Goal: Navigation & Orientation: Find specific page/section

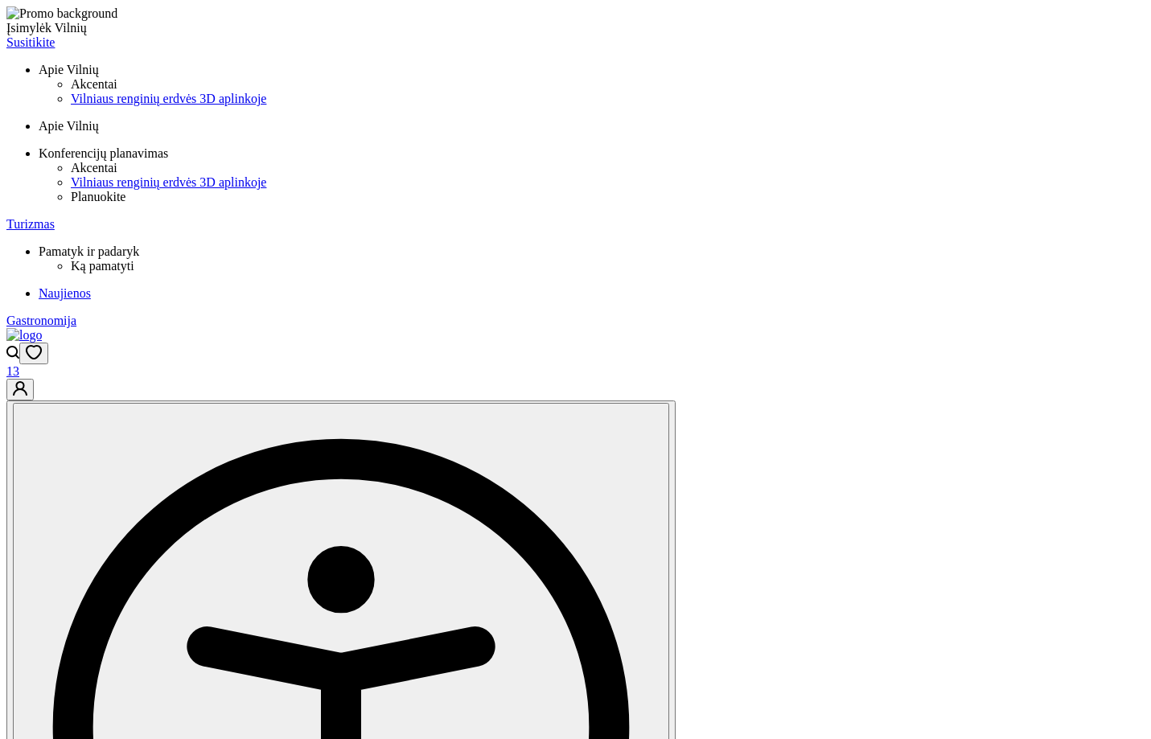
click at [609, 459] on icon "Open accessibility dropdown" at bounding box center [341, 727] width 536 height 536
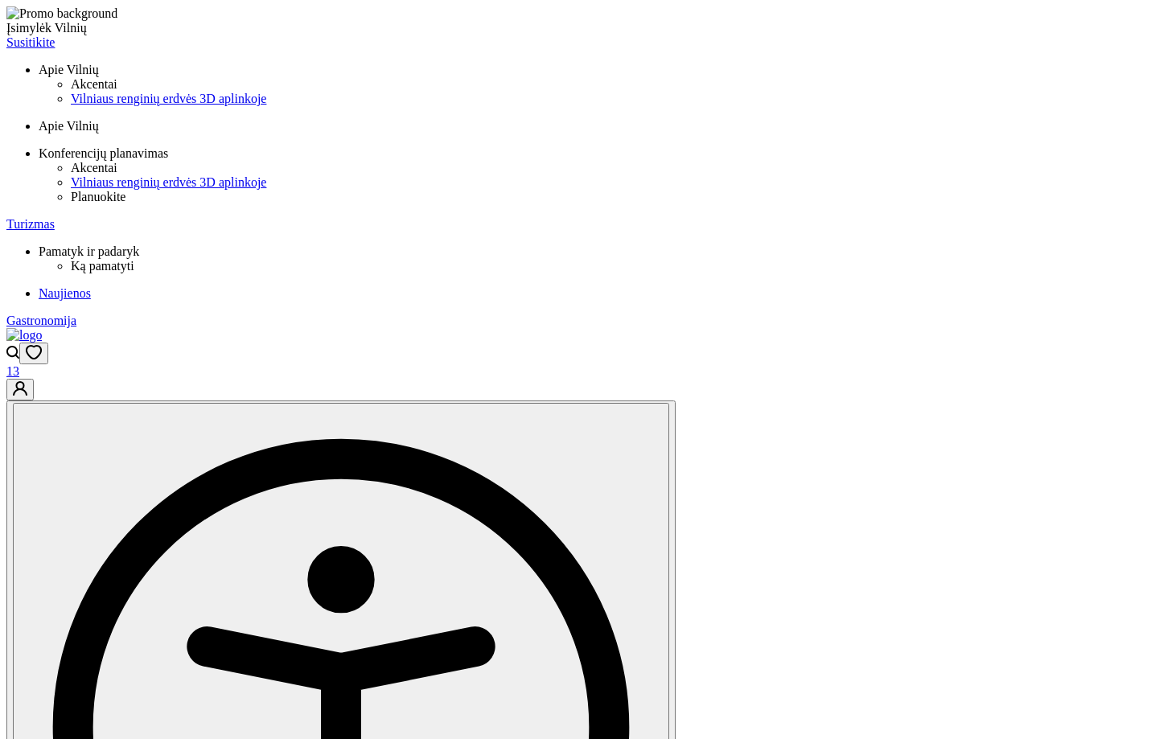
click at [663, 405] on icon "Open accessibility dropdown" at bounding box center [340, 726] width 643 height 643
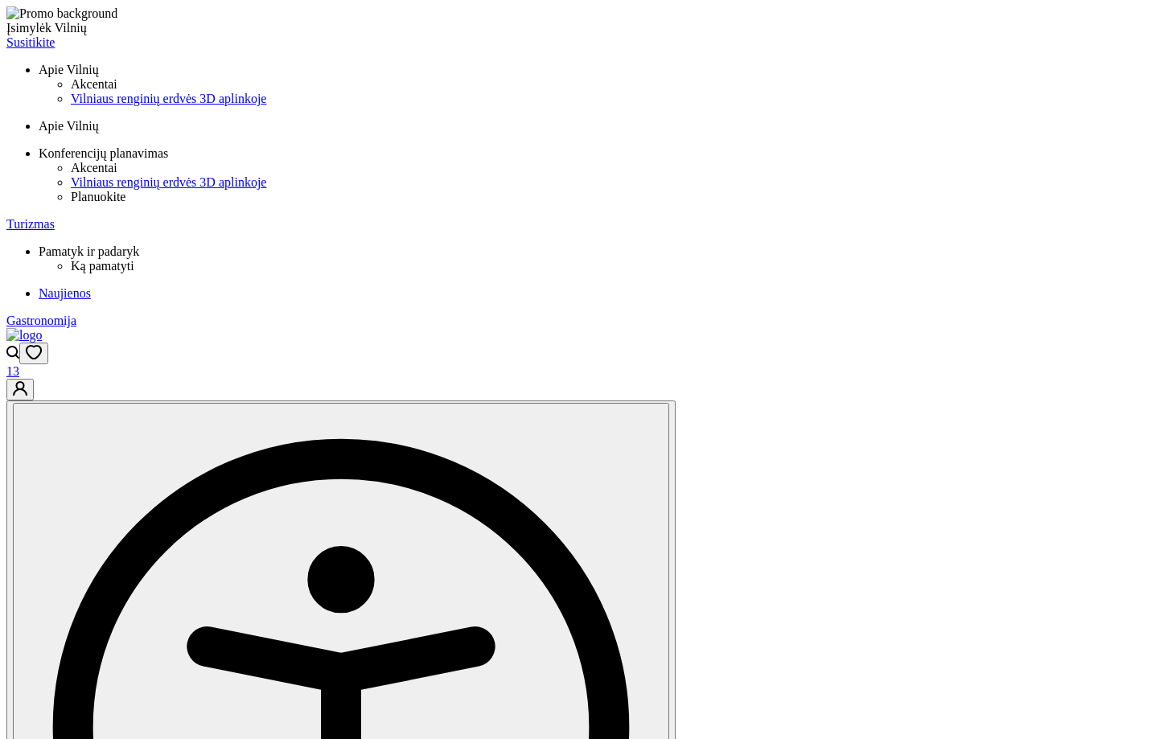
click at [609, 459] on icon "Open accessibility dropdown" at bounding box center [341, 727] width 536 height 536
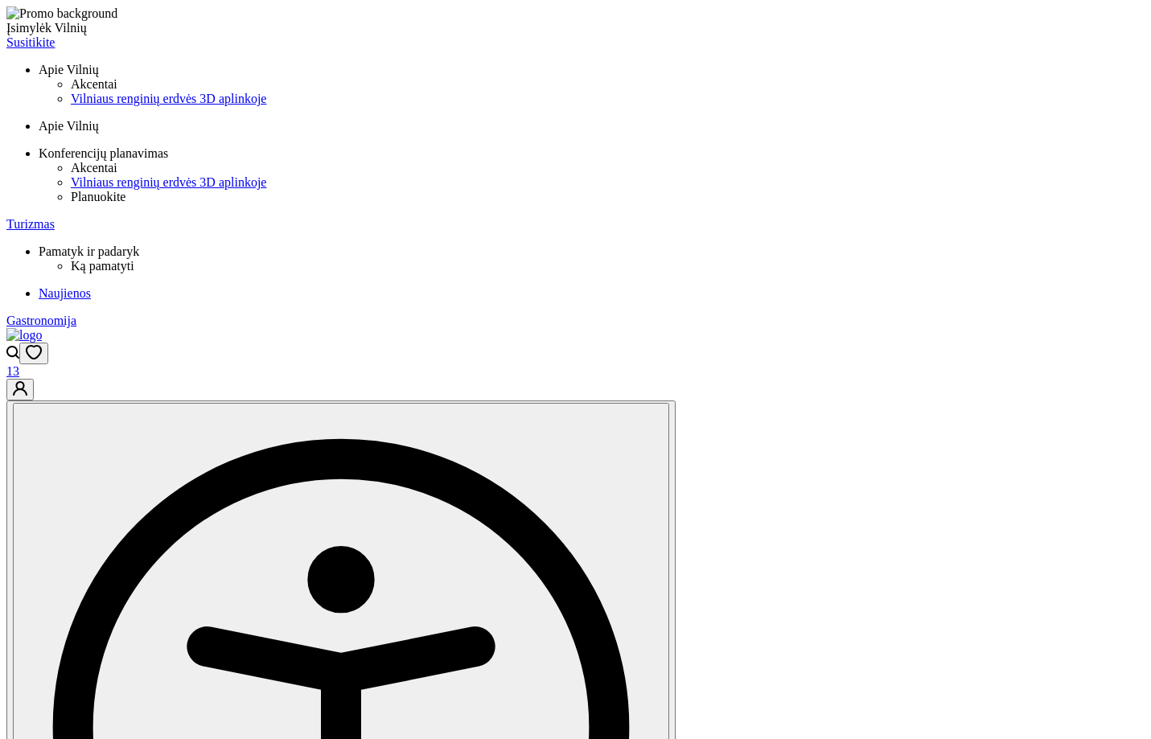
drag, startPoint x: 961, startPoint y: 21, endPoint x: 992, endPoint y: 134, distance: 117.6
click at [663, 405] on icon "Open accessibility dropdown" at bounding box center [340, 726] width 643 height 643
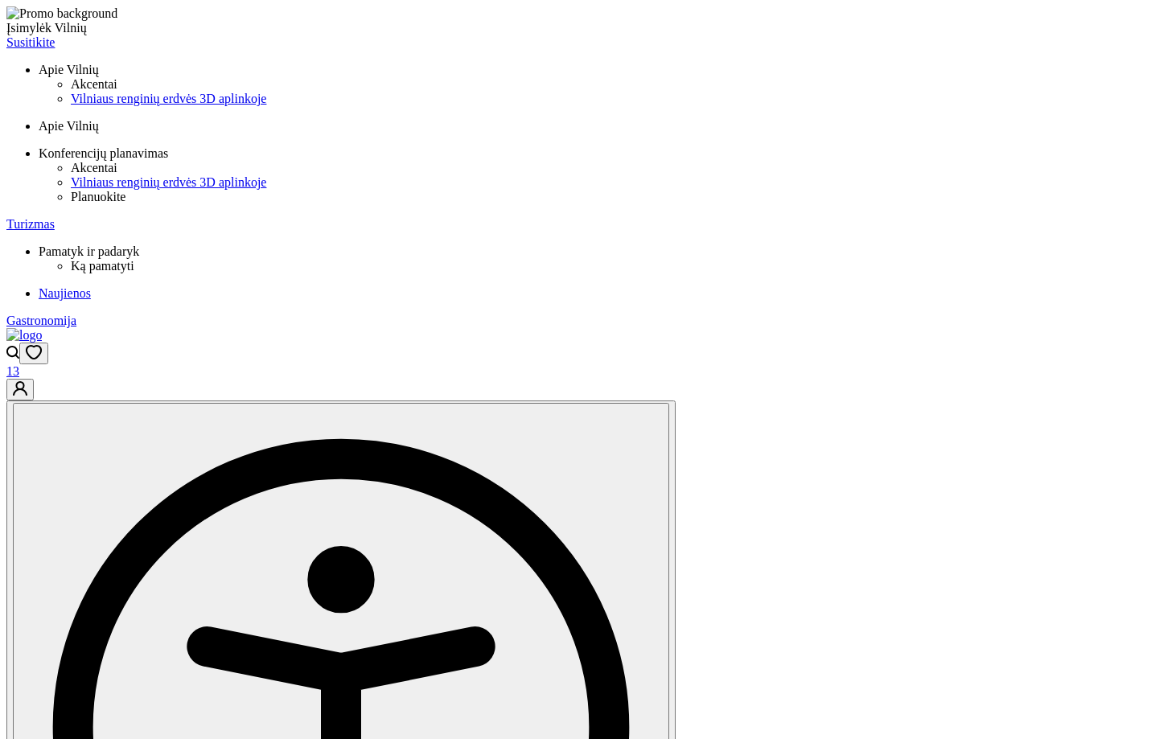
click at [669, 403] on button "Open accessibility dropdown" at bounding box center [341, 728] width 656 height 650
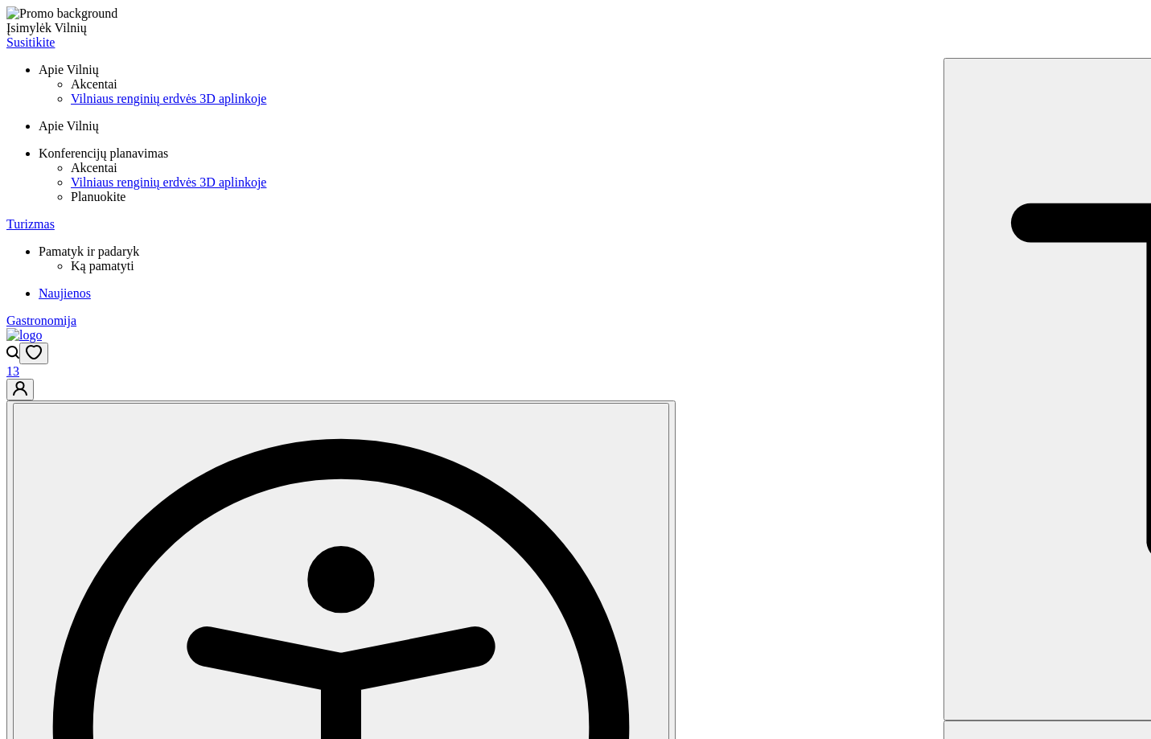
drag, startPoint x: 1024, startPoint y: 235, endPoint x: 814, endPoint y: 12, distance: 305.4
